Goal: Task Accomplishment & Management: Manage account settings

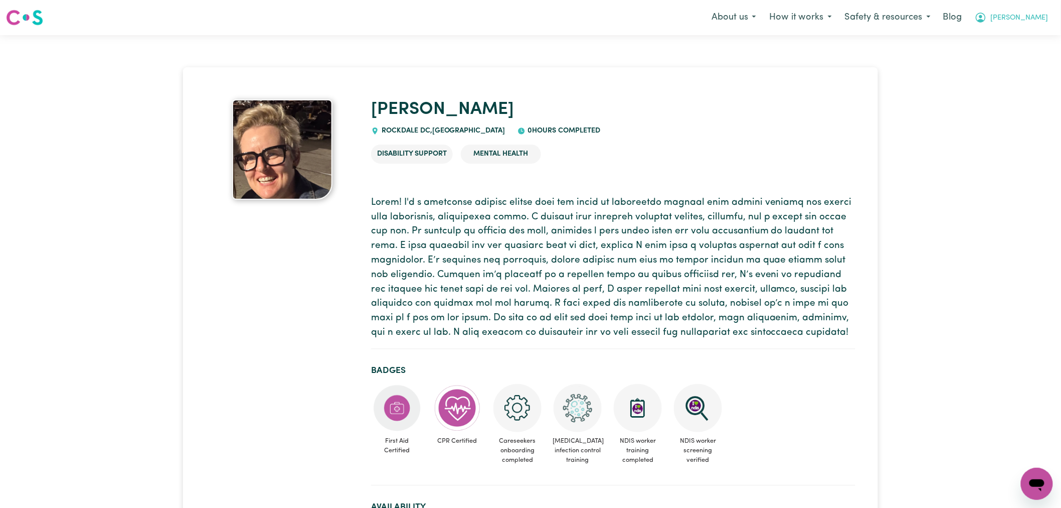
click at [1031, 17] on span "Lindsay" at bounding box center [1020, 18] width 58 height 11
click at [1025, 58] on link "Logout" at bounding box center [1015, 57] width 79 height 19
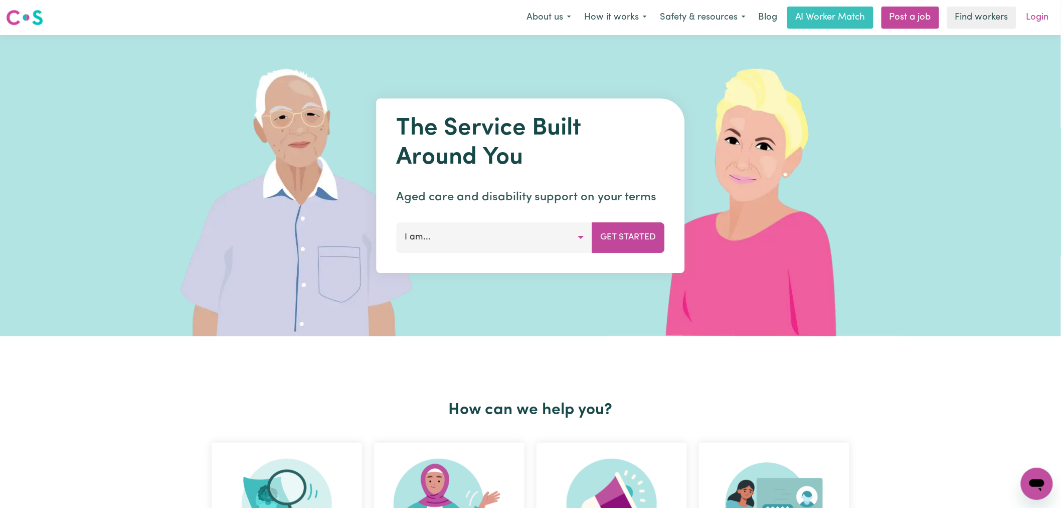
click at [1037, 14] on link "Login" at bounding box center [1038, 18] width 35 height 22
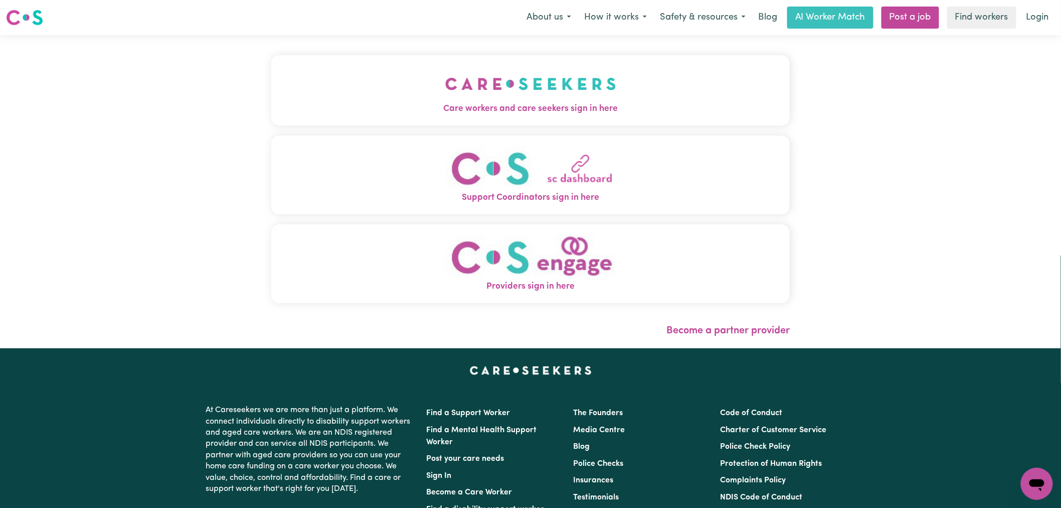
click at [373, 103] on span "Care workers and care seekers sign in here" at bounding box center [530, 108] width 519 height 13
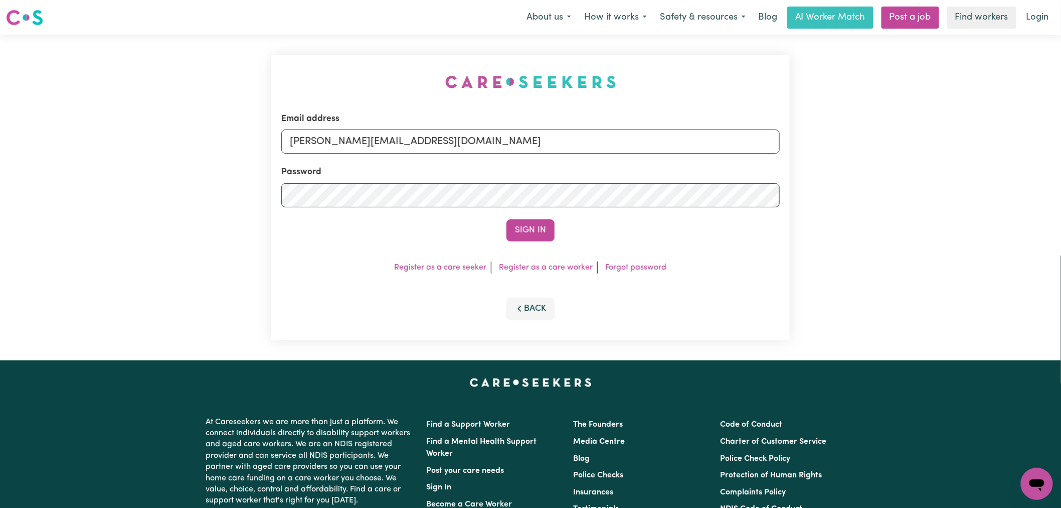
click at [504, 144] on input "lindsay@careseekers.com.au" at bounding box center [530, 141] width 499 height 24
click at [474, 142] on input "lindsay@careseekers.com.au" at bounding box center [530, 141] width 499 height 24
drag, startPoint x: 538, startPoint y: 143, endPoint x: 363, endPoint y: 138, distance: 175.6
click at [339, 137] on input "superuser~sanjalovrakovicJC@careseekers.com.au" at bounding box center [530, 141] width 499 height 24
type input "superuser~sanjalovrakovicJC@careseekers.com.au"
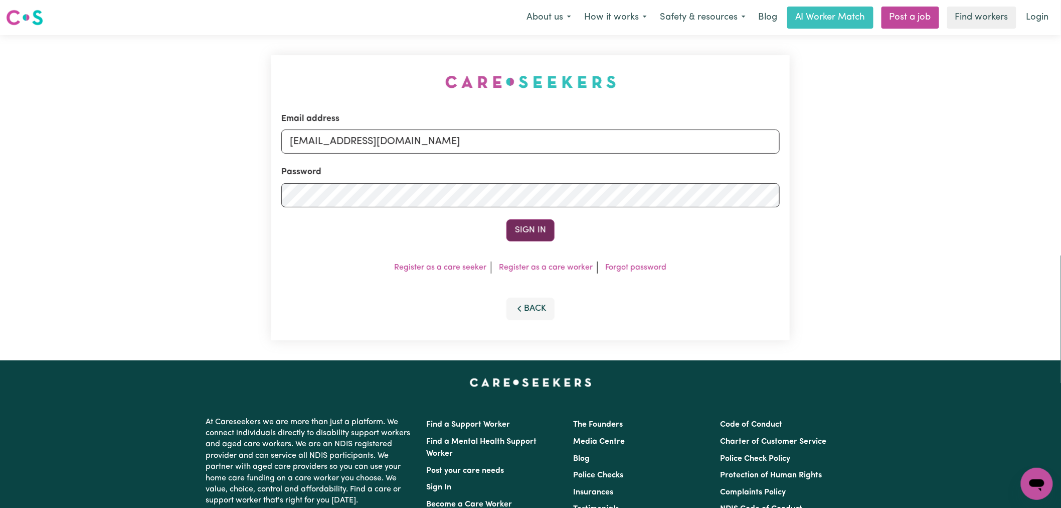
click at [540, 232] on button "Sign In" at bounding box center [531, 230] width 48 height 22
